Goal: Communication & Community: Answer question/provide support

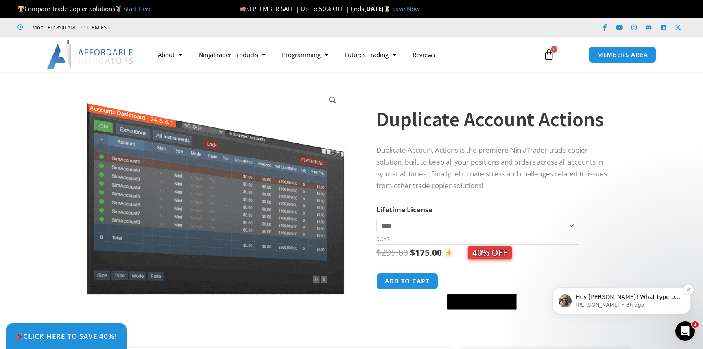
click at [640, 304] on p "Joel • 3h ago" at bounding box center [628, 304] width 105 height 7
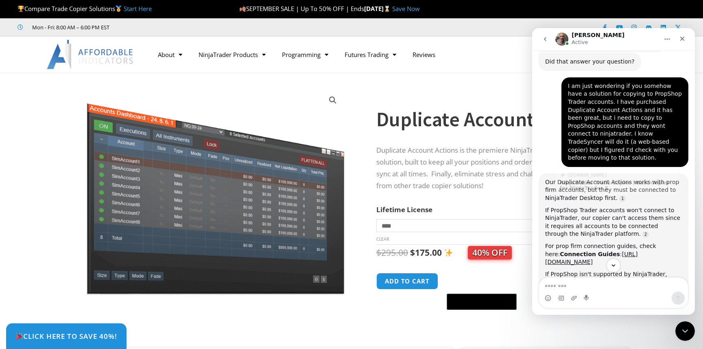
scroll to position [735, 0]
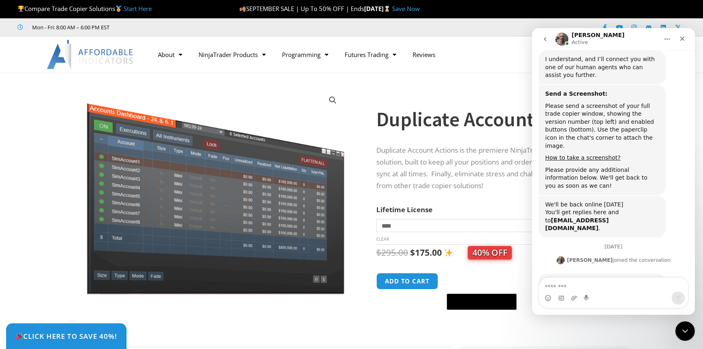
click at [592, 287] on textarea "Message…" at bounding box center [613, 284] width 149 height 14
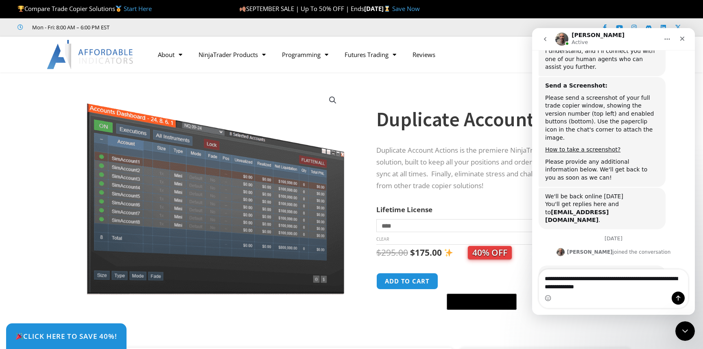
type textarea "**********"
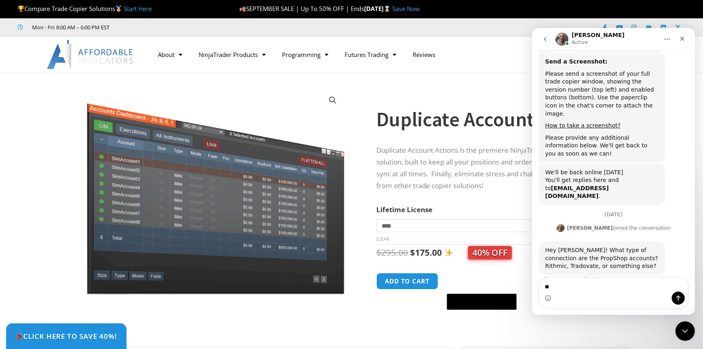
type textarea "*"
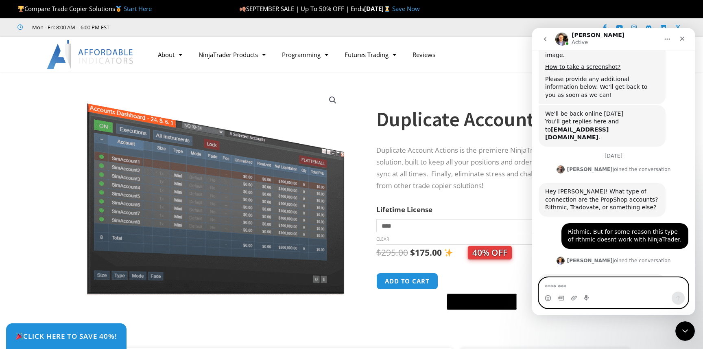
scroll to position [826, 0]
click at [577, 289] on textarea "Message…" at bounding box center [613, 284] width 149 height 14
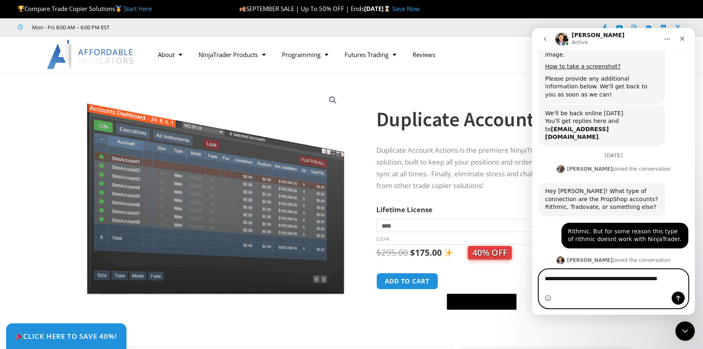
scroll to position [834, 0]
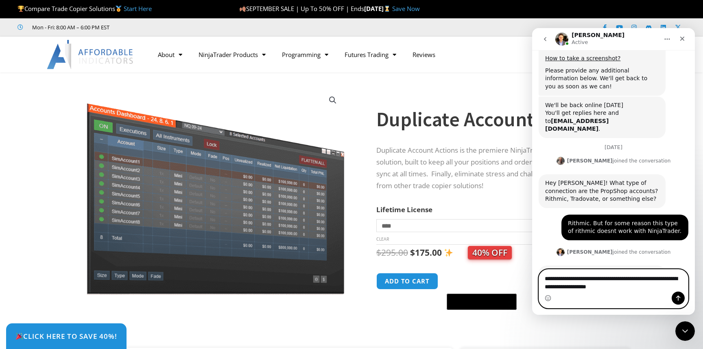
type textarea "**********"
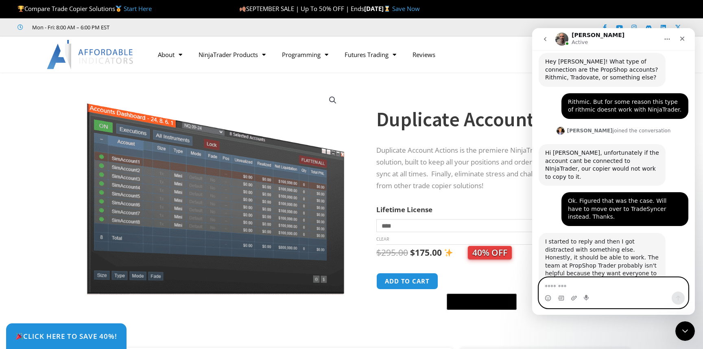
scroll to position [964, 0]
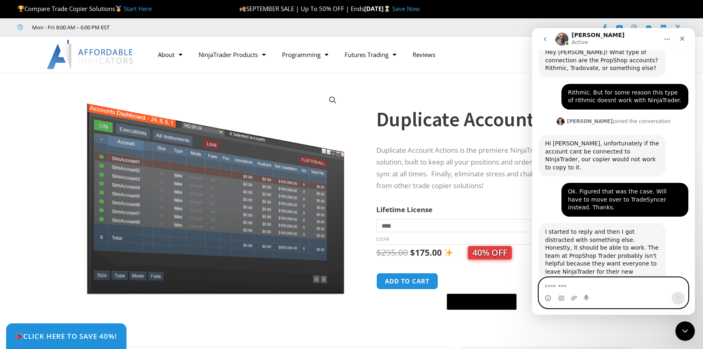
click at [587, 289] on textarea "Message…" at bounding box center [613, 284] width 149 height 14
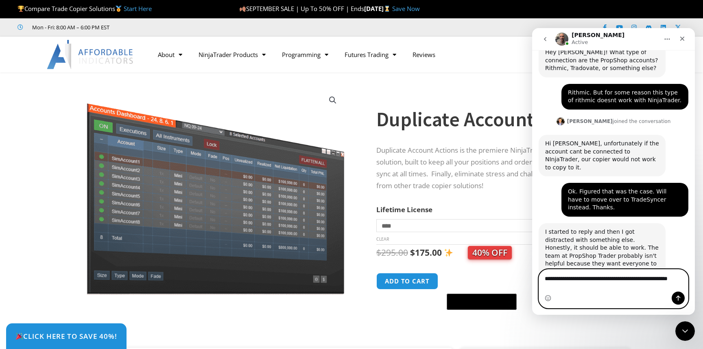
scroll to position [973, 0]
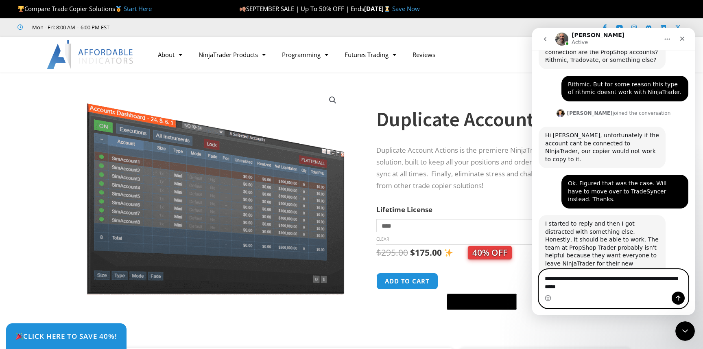
type textarea "**********"
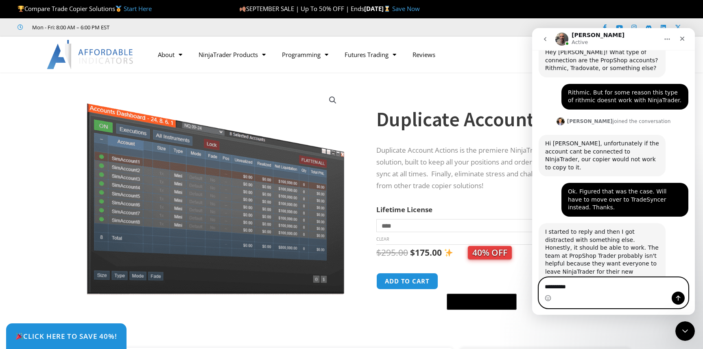
drag, startPoint x: 597, startPoint y: 287, endPoint x: 490, endPoint y: 297, distance: 107.5
click at [532, 297] on html "Joel Active Let's maximize your potential as a day trader. How can we help you …" at bounding box center [613, 171] width 163 height 286
type textarea "*"
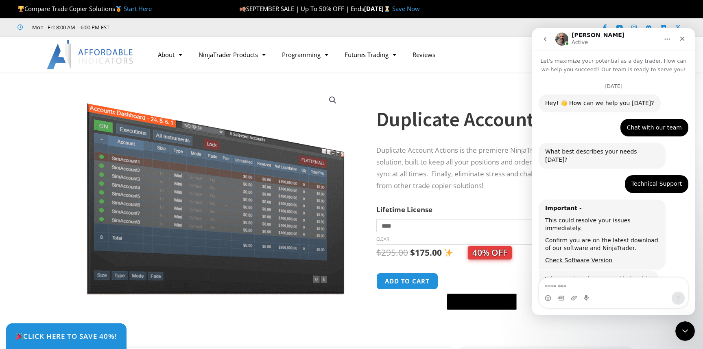
scroll to position [1, 0]
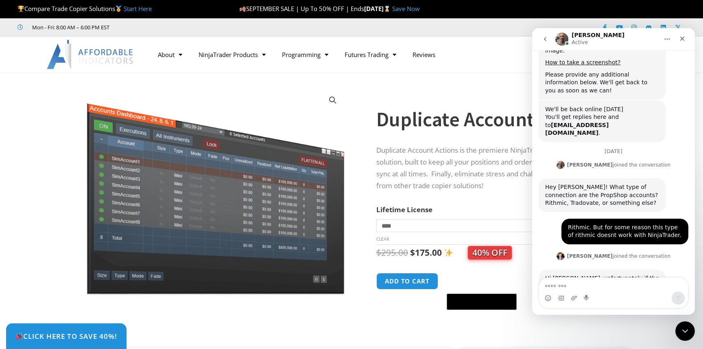
click at [579, 287] on textarea "Message…" at bounding box center [613, 284] width 149 height 14
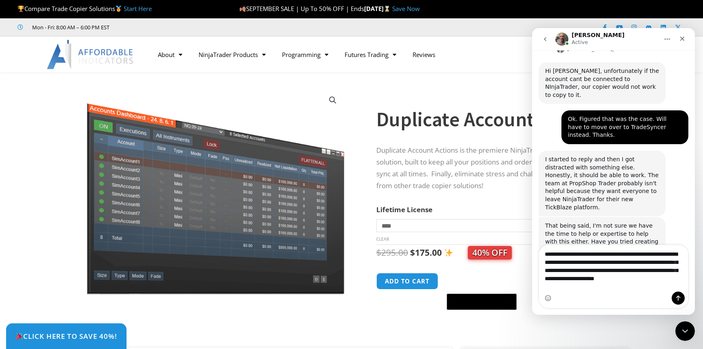
scroll to position [1037, 0]
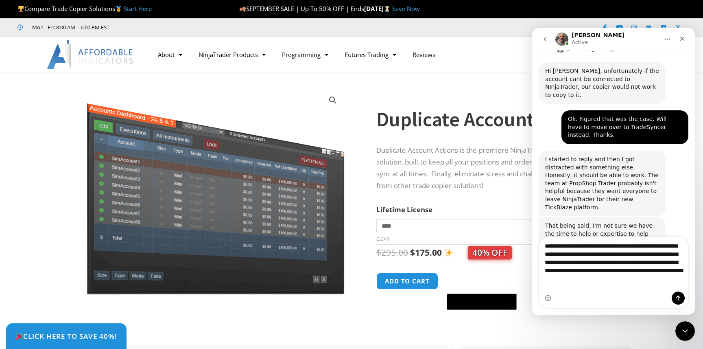
type textarea "**********"
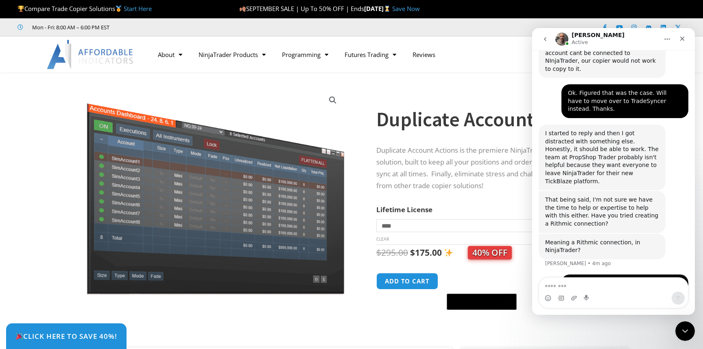
scroll to position [1063, 0]
